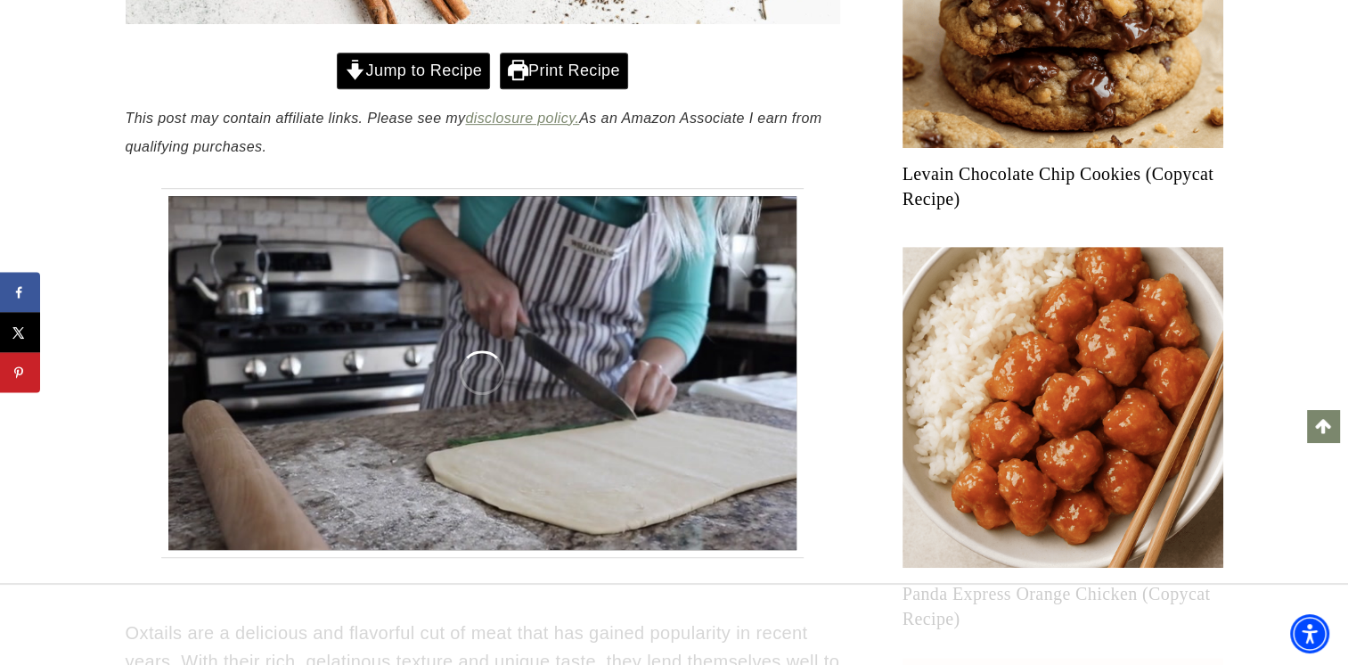
scroll to position [957, 0]
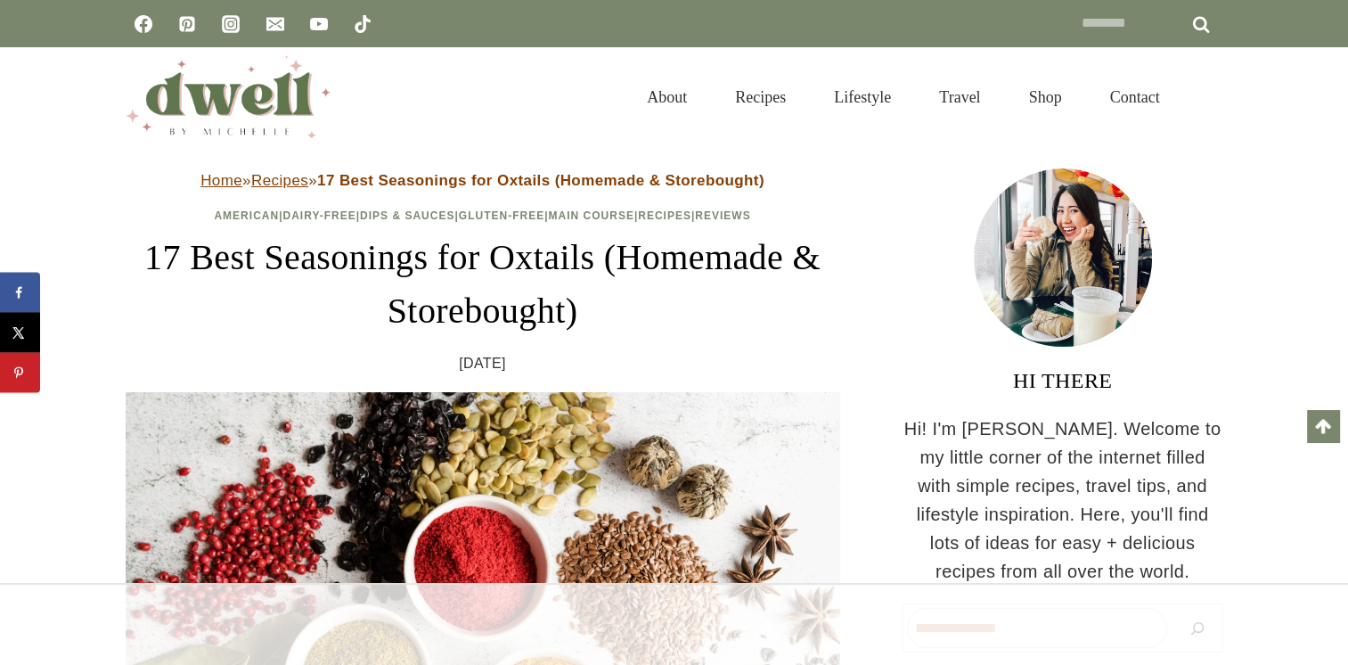
scroll to position [581, 0]
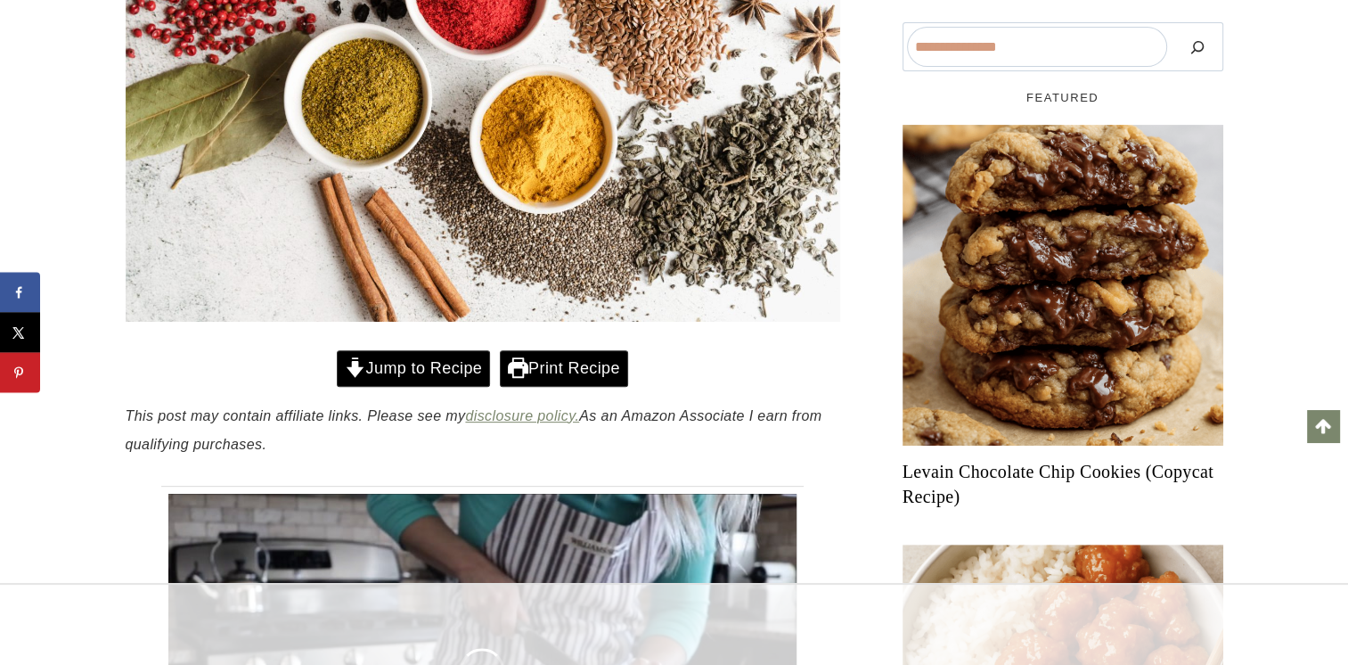
click at [410, 368] on link "Jump to Recipe" at bounding box center [413, 368] width 153 height 37
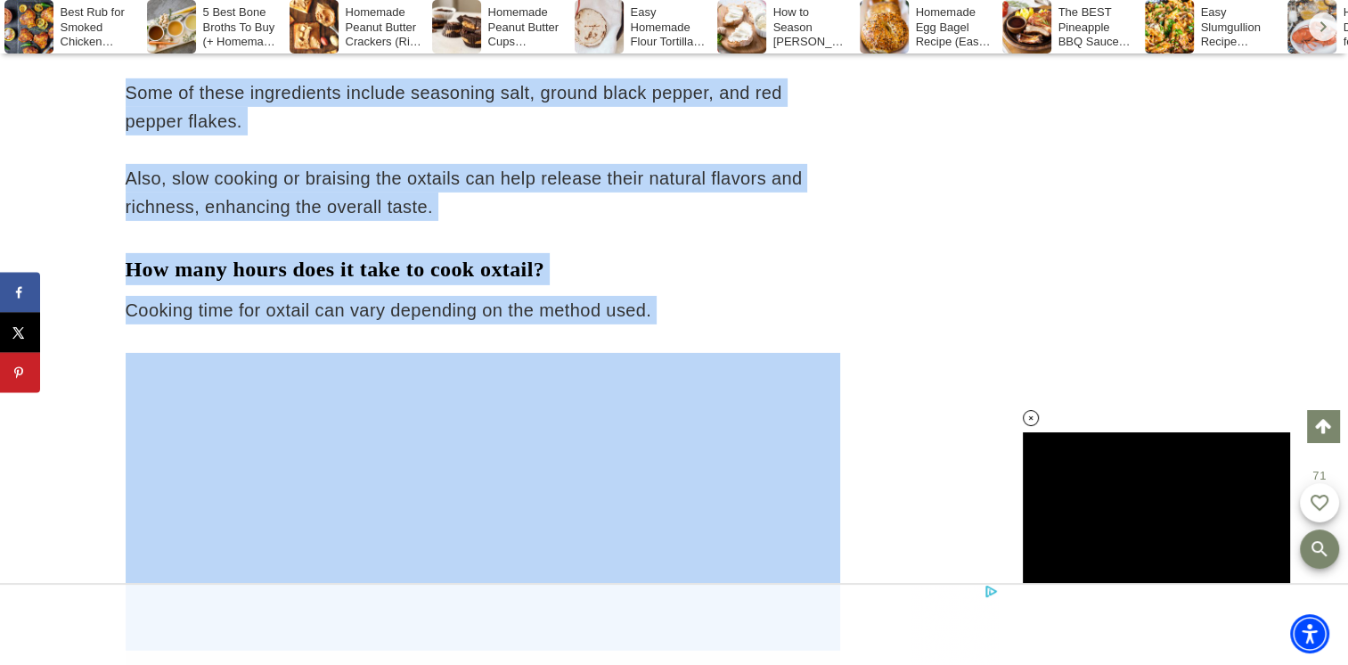
scroll to position [26193, 0]
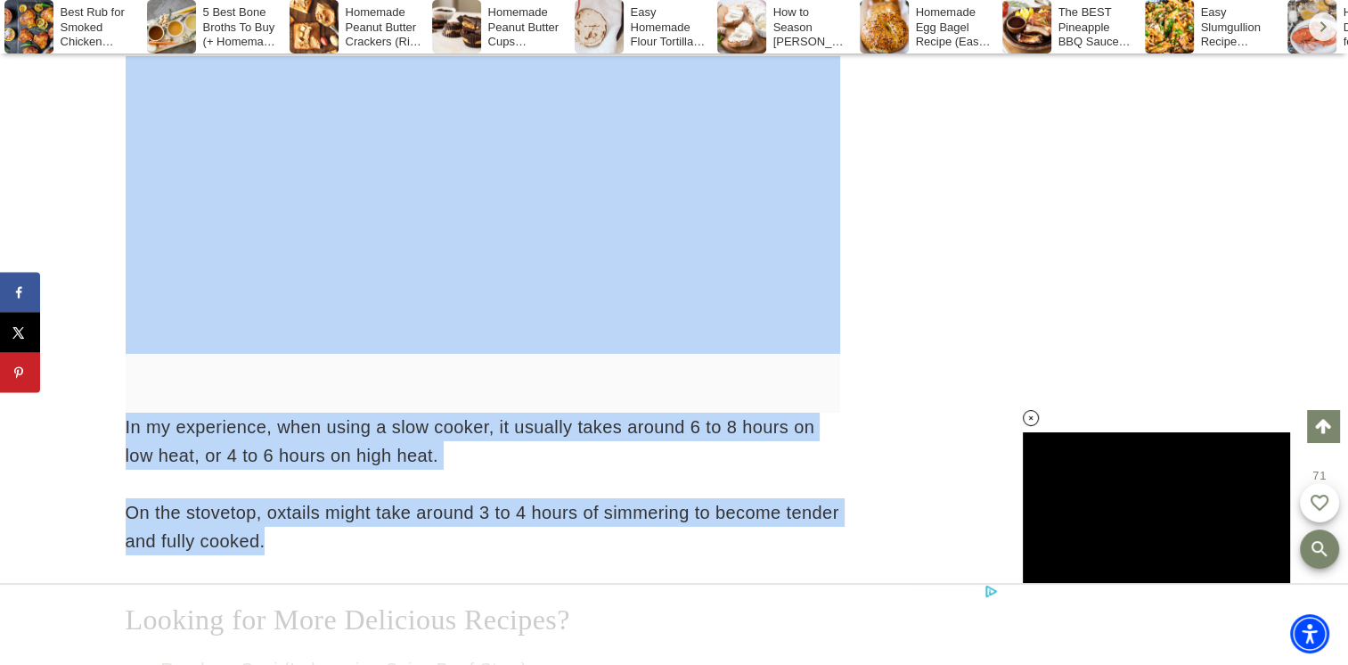
drag, startPoint x: 130, startPoint y: 250, endPoint x: 643, endPoint y: 376, distance: 528.5
copy div "Loremi Dolorsita Cons adi Elitse Doeiusmod Temporinc Utla etdolorem aliqua enim…"
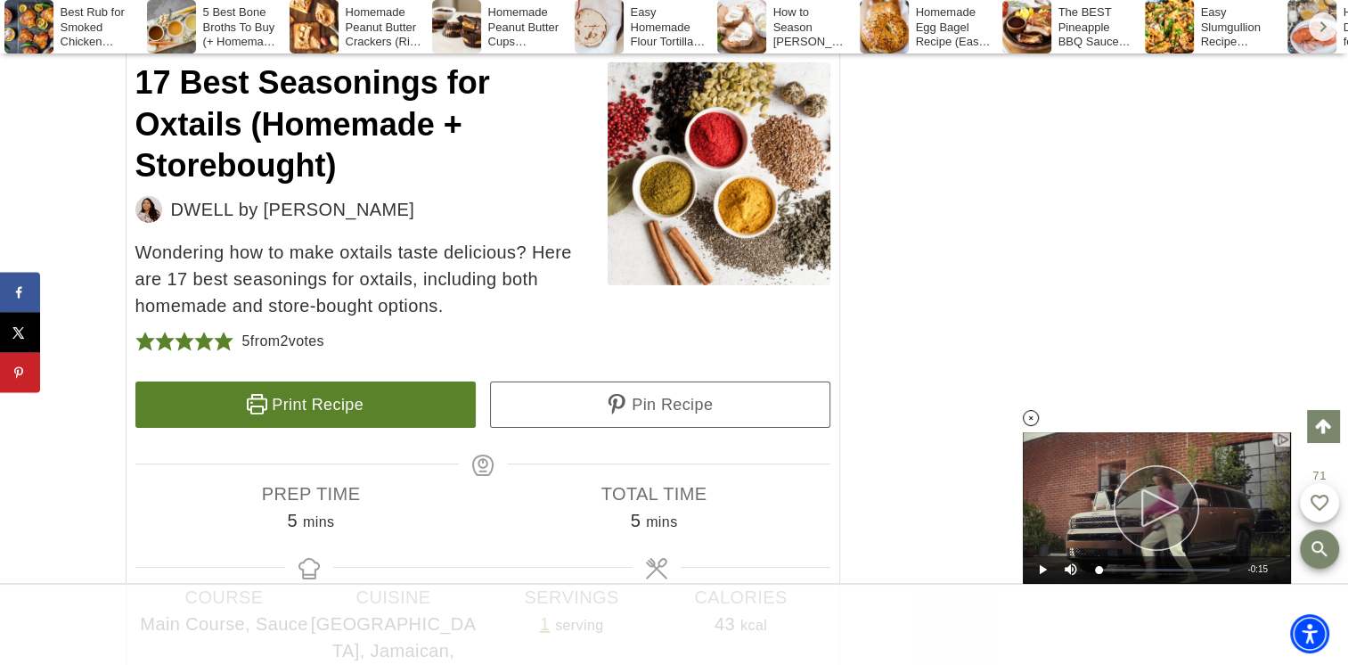
scroll to position [19658, 0]
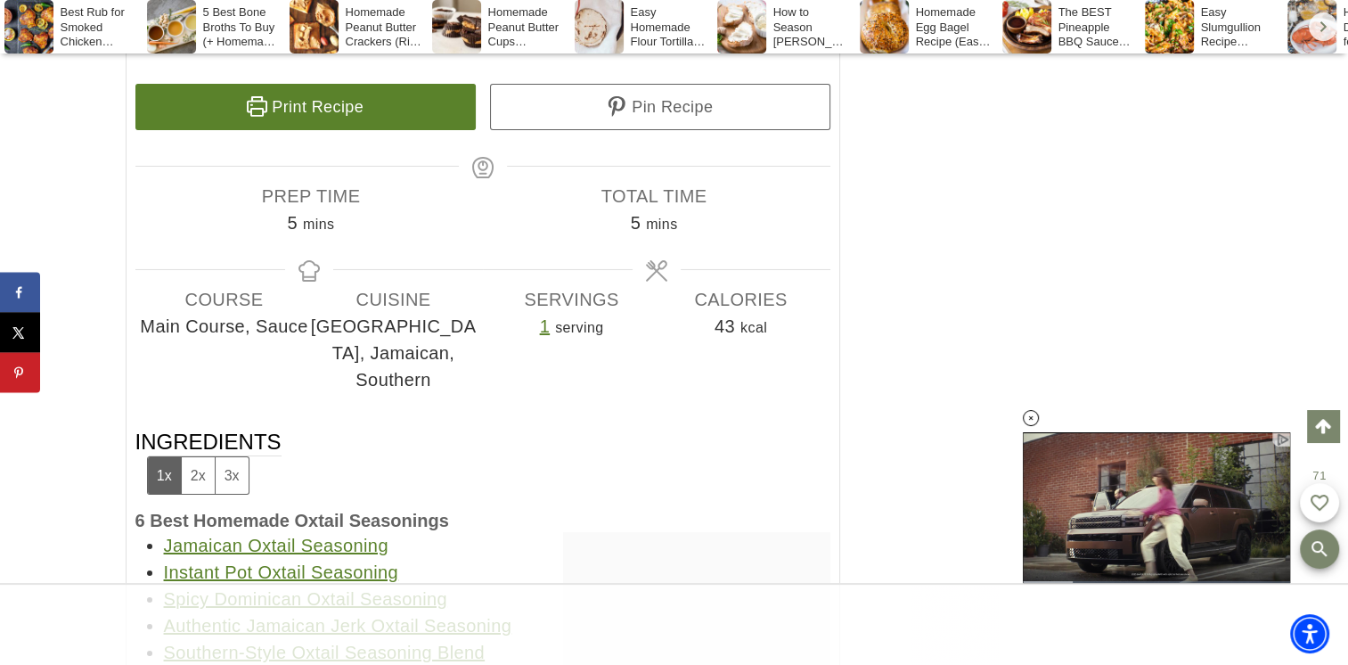
click at [350, 562] on link "Instant Pot Oxtail Seasoning" at bounding box center [281, 572] width 235 height 20
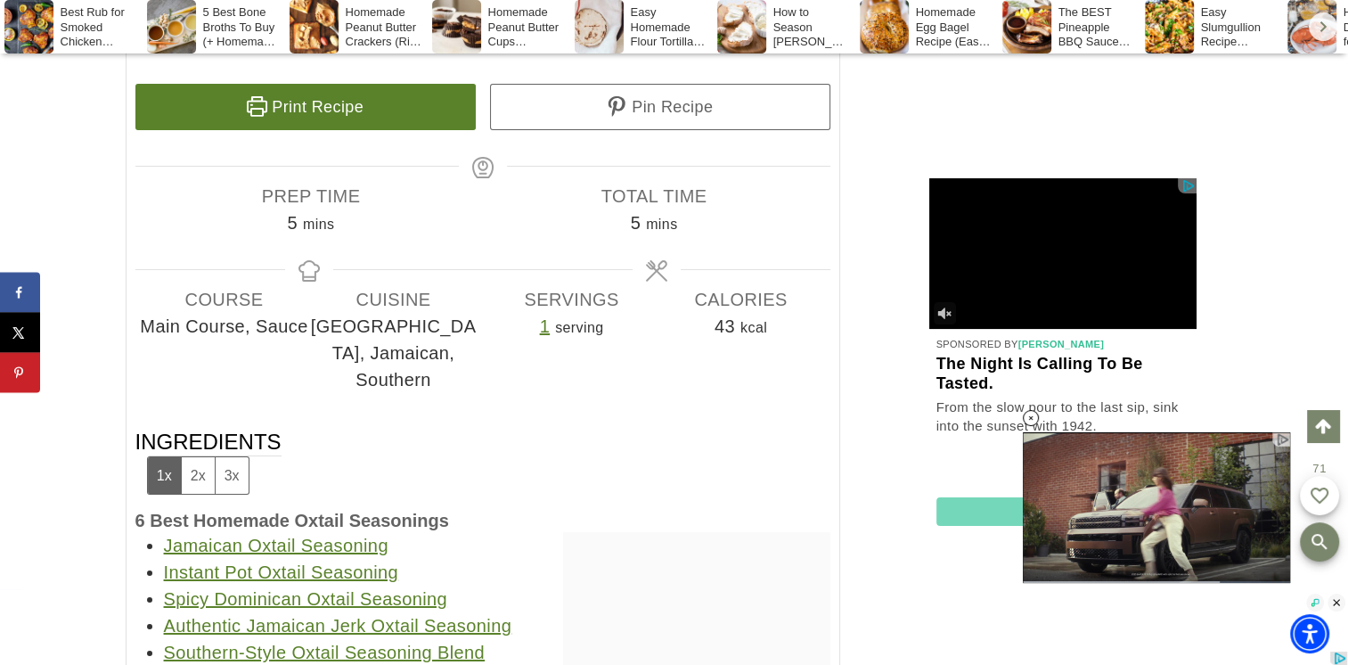
scroll to position [0, 0]
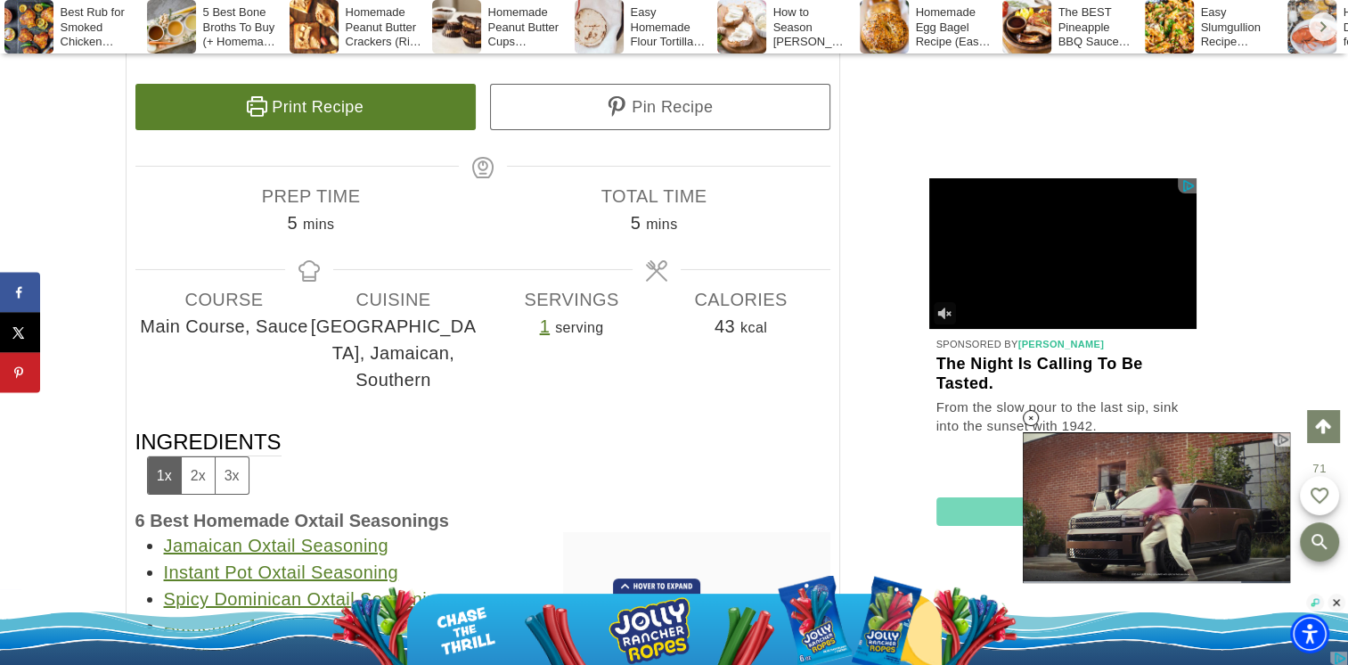
click at [392, 589] on link "Spicy Dominican Oxtail Seasoning" at bounding box center [306, 599] width 284 height 20
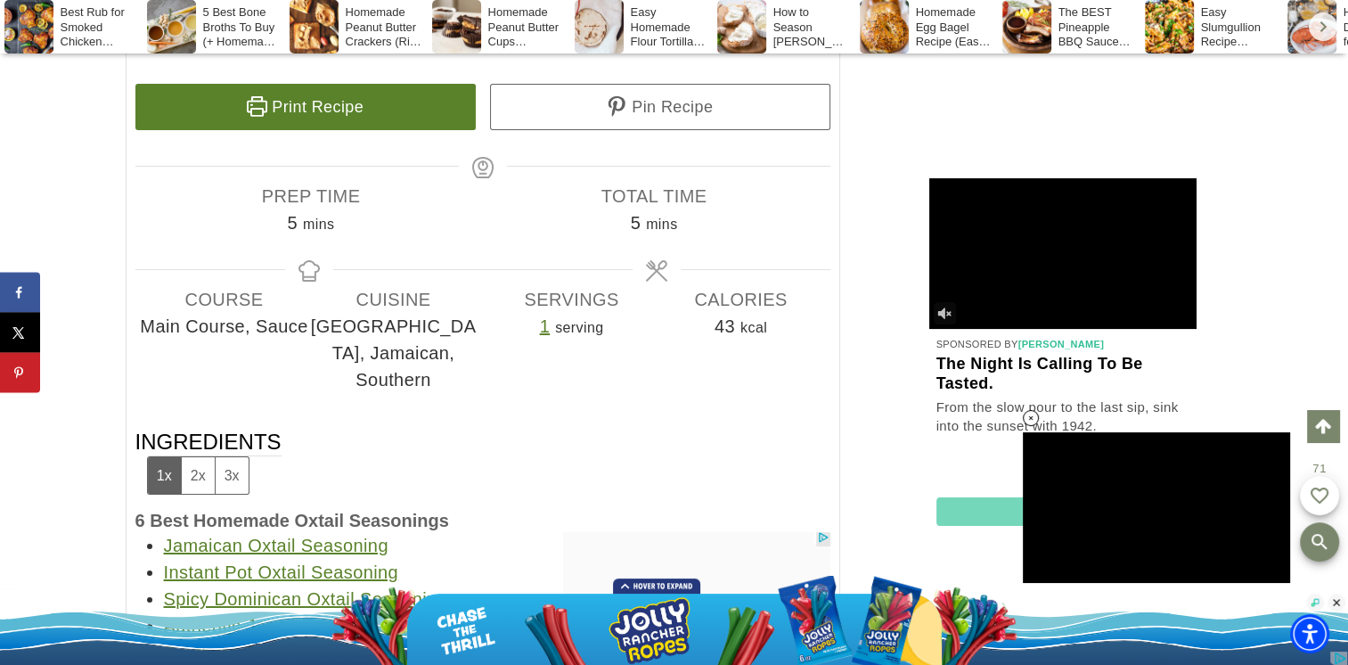
click at [332, 616] on link "Authentic Jamaican Jerk Oxtail Seasoning" at bounding box center [338, 626] width 348 height 20
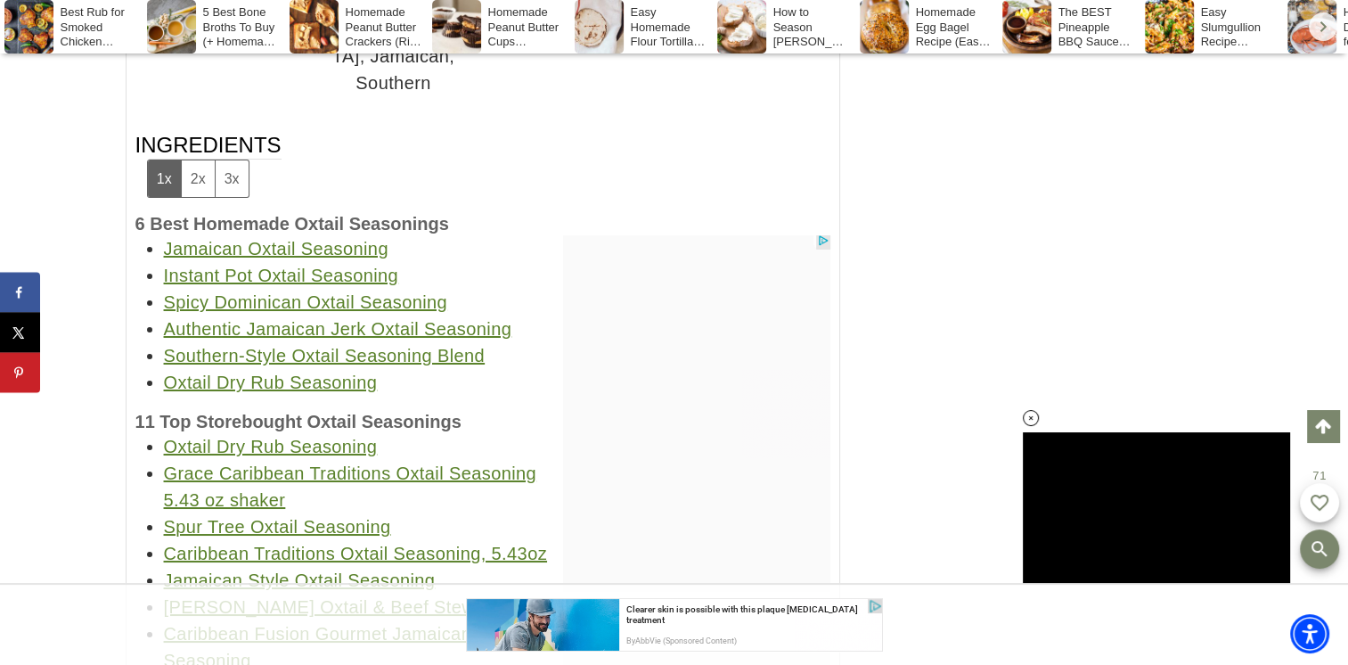
click at [346, 570] on link "Jamaican Style Oxtail Seasoning" at bounding box center [300, 580] width 272 height 20
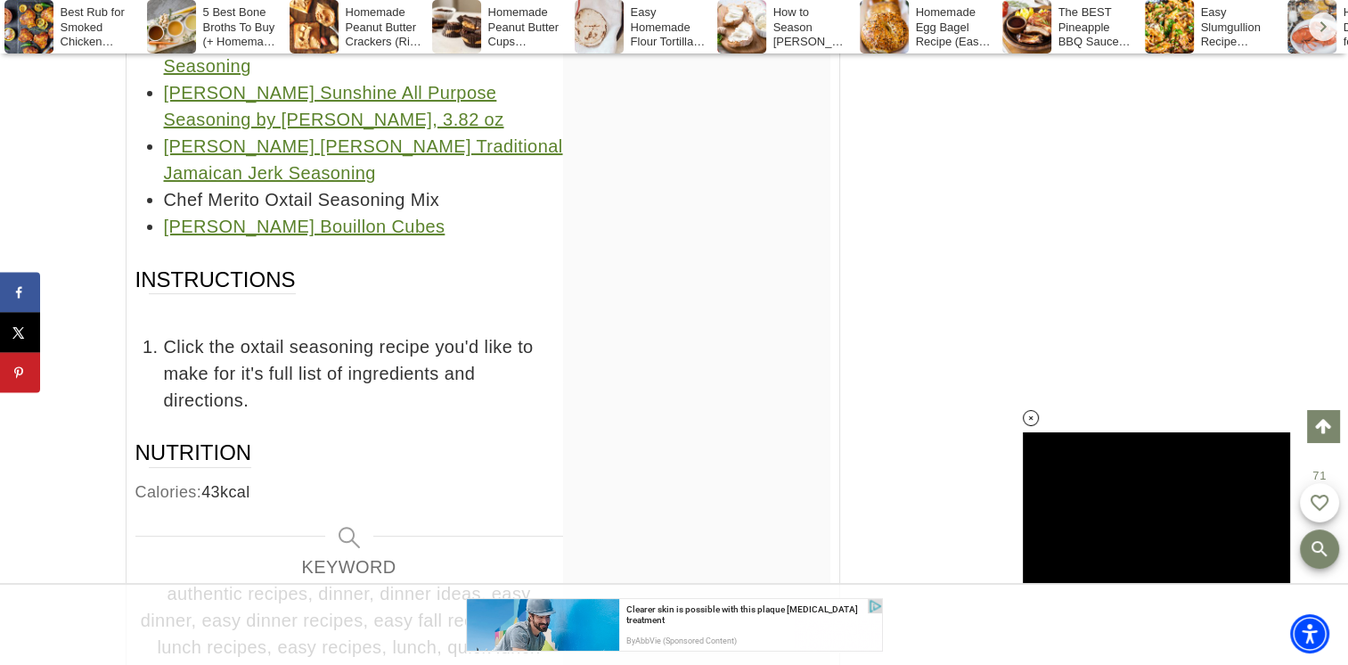
scroll to position [20251, 0]
